Goal: Transaction & Acquisition: Purchase product/service

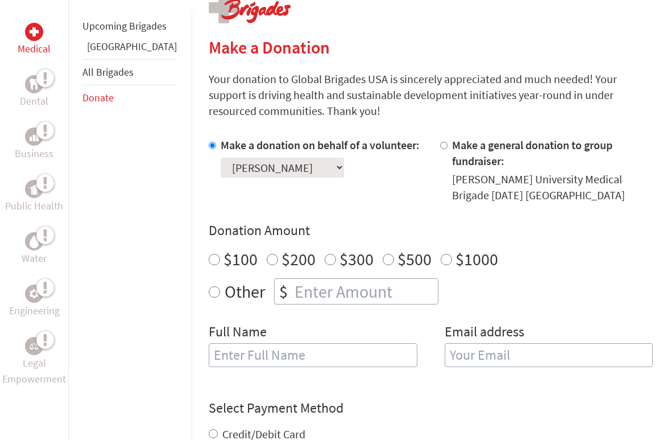
scroll to position [258, 0]
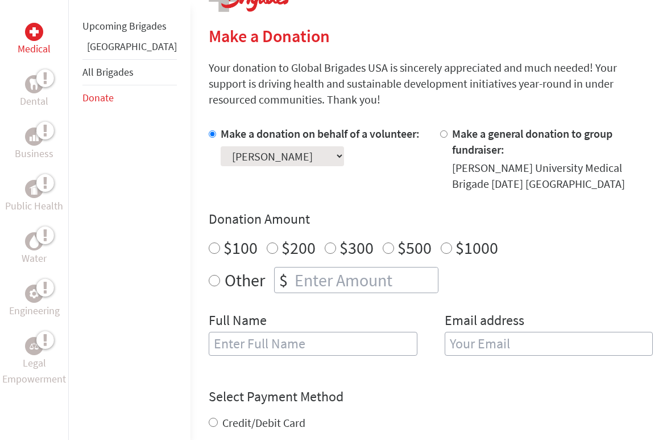
click at [209, 275] on input "Other" at bounding box center [214, 280] width 11 height 11
radio input "true"
click at [325, 267] on input "number" at bounding box center [365, 279] width 146 height 25
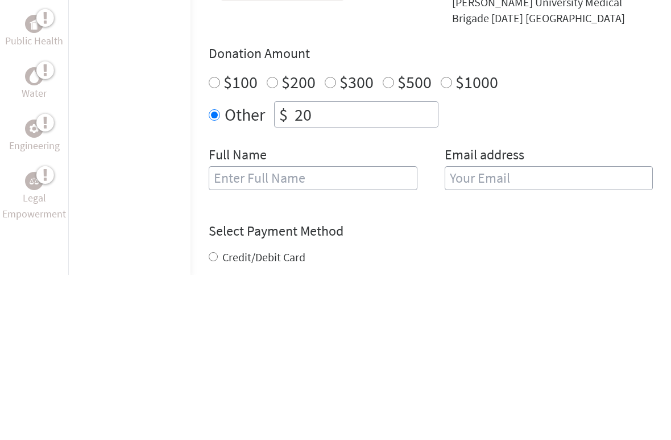
type input "20"
click at [333, 332] on input "text" at bounding box center [313, 344] width 209 height 24
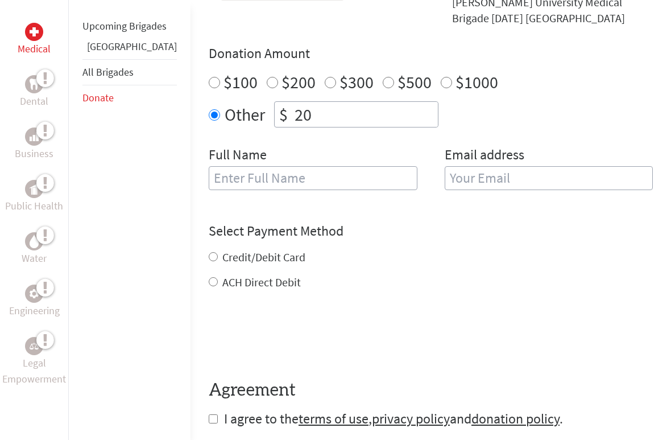
type input "[EMAIL_ADDRESS][DOMAIN_NAME]"
type input "[PERSON_NAME]"
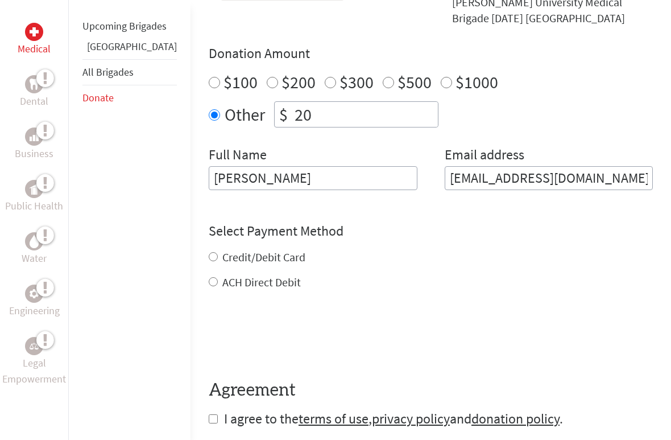
click at [209, 252] on input "Credit/Debit Card" at bounding box center [213, 256] width 9 height 9
radio input "true"
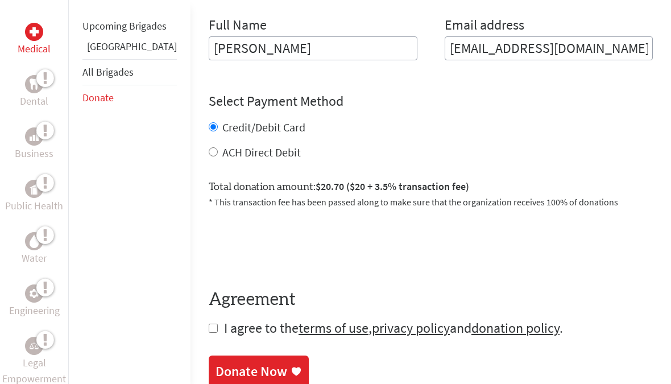
scroll to position [552, 0]
click at [209, 325] on input "checkbox" at bounding box center [213, 329] width 9 height 9
checkbox input "true"
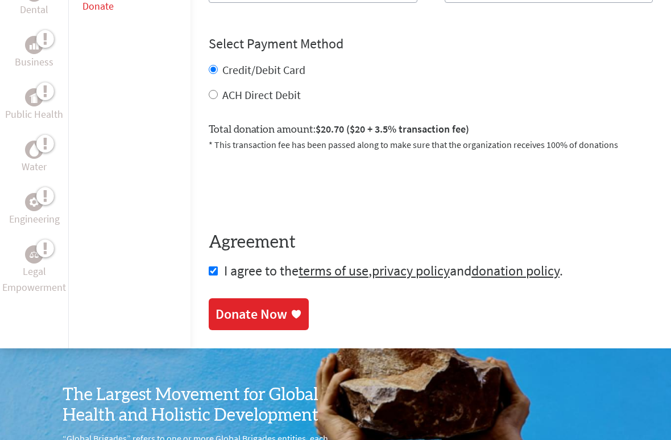
scroll to position [610, 0]
click at [216, 305] on div "Donate Now" at bounding box center [252, 314] width 72 height 18
